Goal: Task Accomplishment & Management: Manage account settings

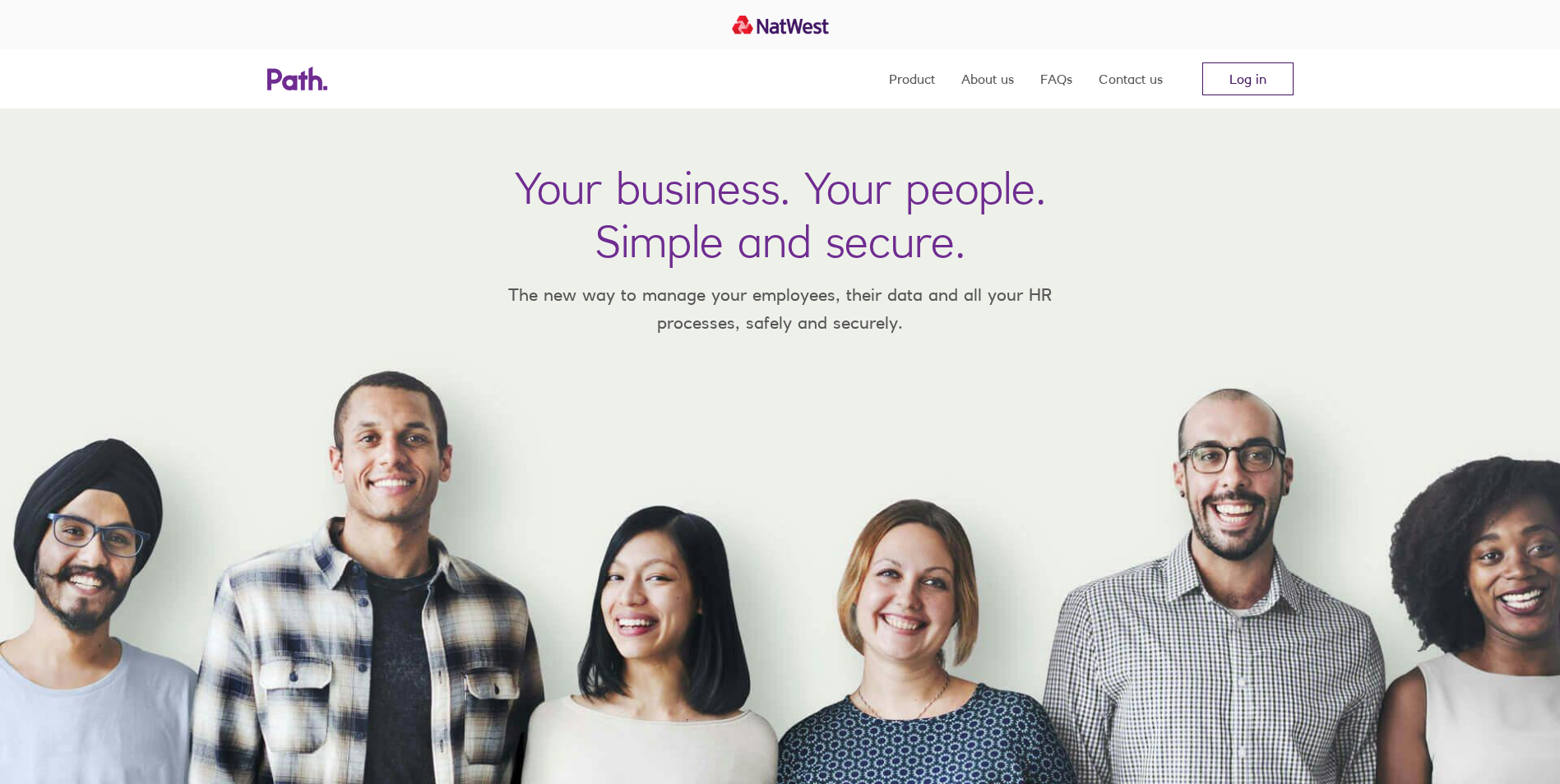
click at [1277, 70] on link "Log in" at bounding box center [1247, 79] width 91 height 33
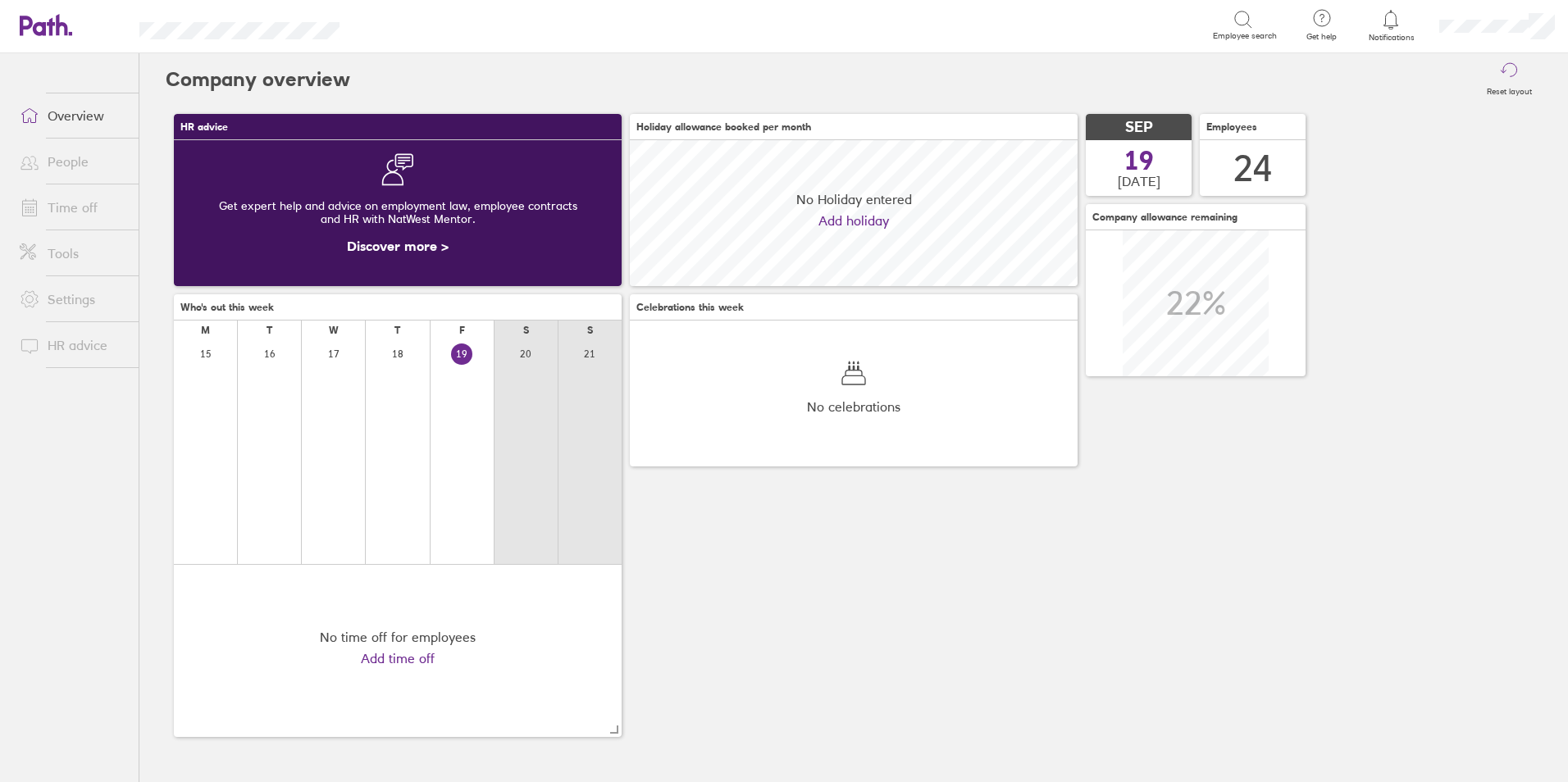
scroll to position [146, 448]
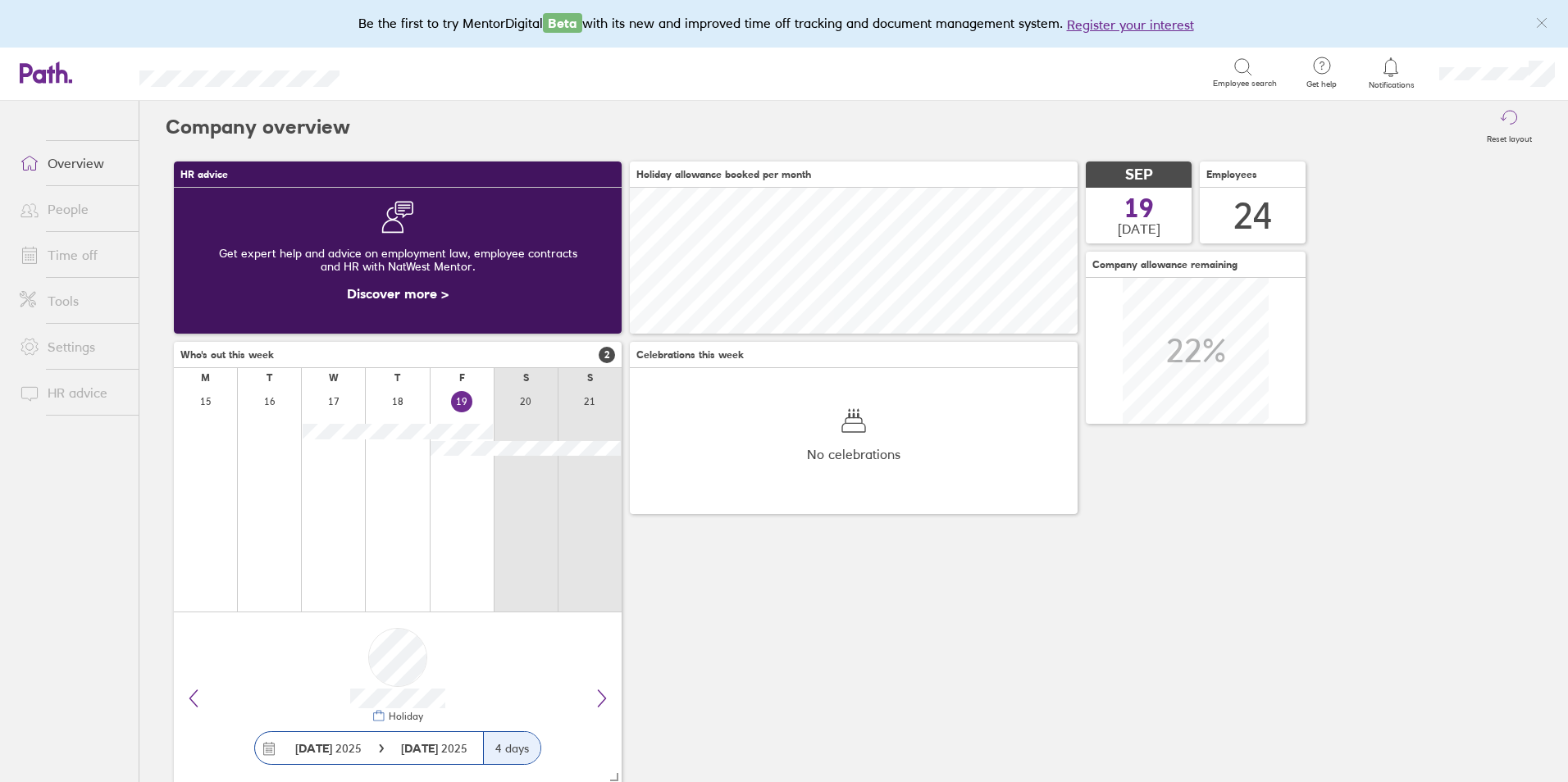
click at [95, 248] on link "Time off" at bounding box center [73, 255] width 132 height 33
